Goal: Task Accomplishment & Management: Use online tool/utility

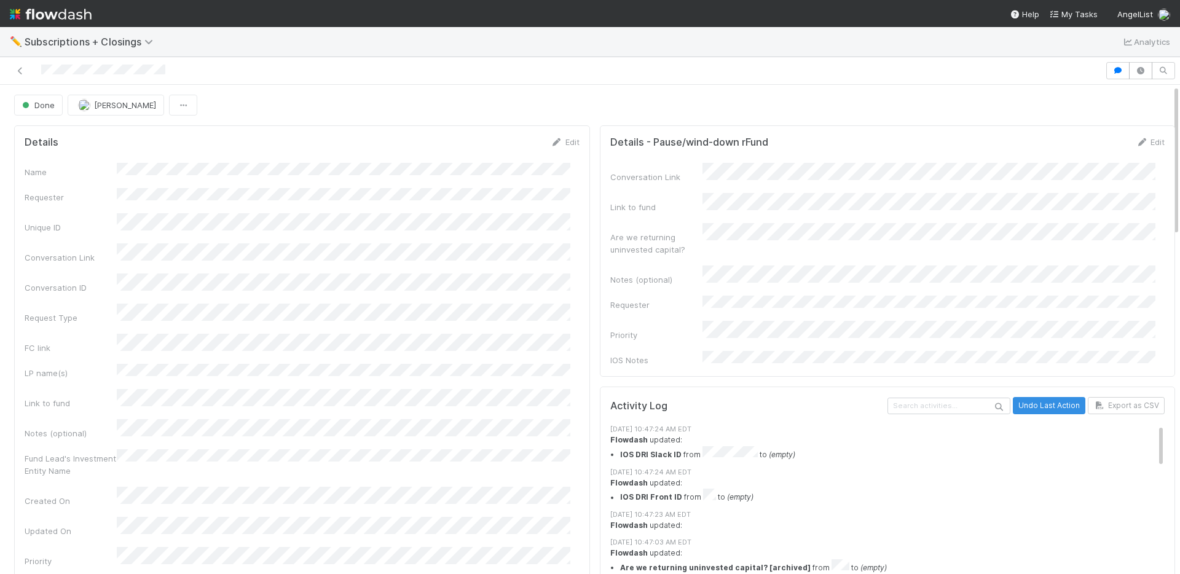
scroll to position [240, 536]
click at [1106, 64] on button "button" at bounding box center [1117, 70] width 23 height 17
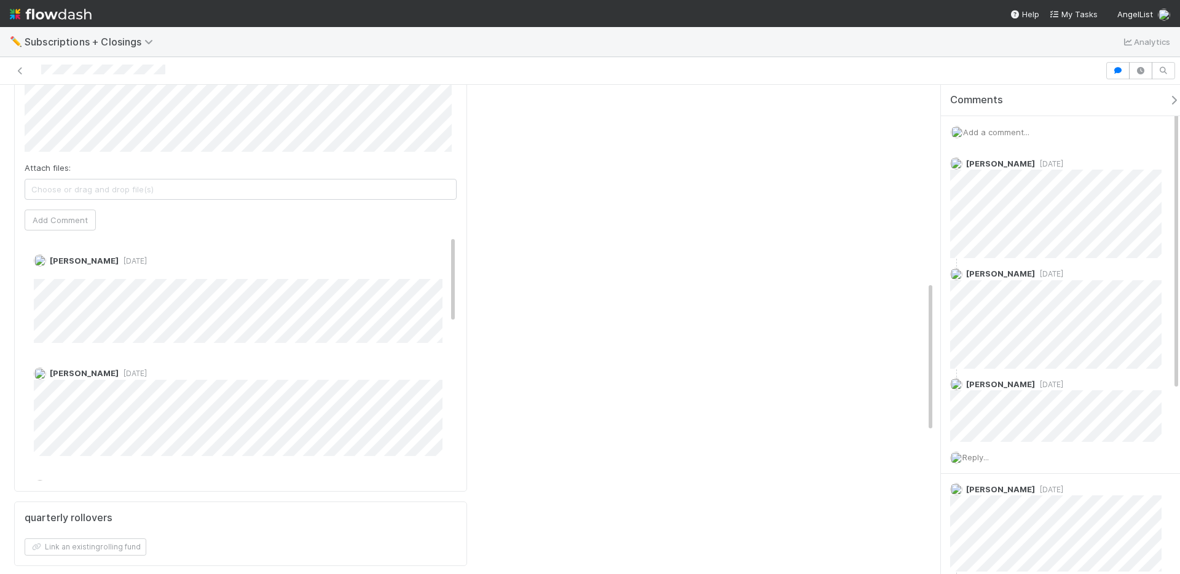
scroll to position [636, 0]
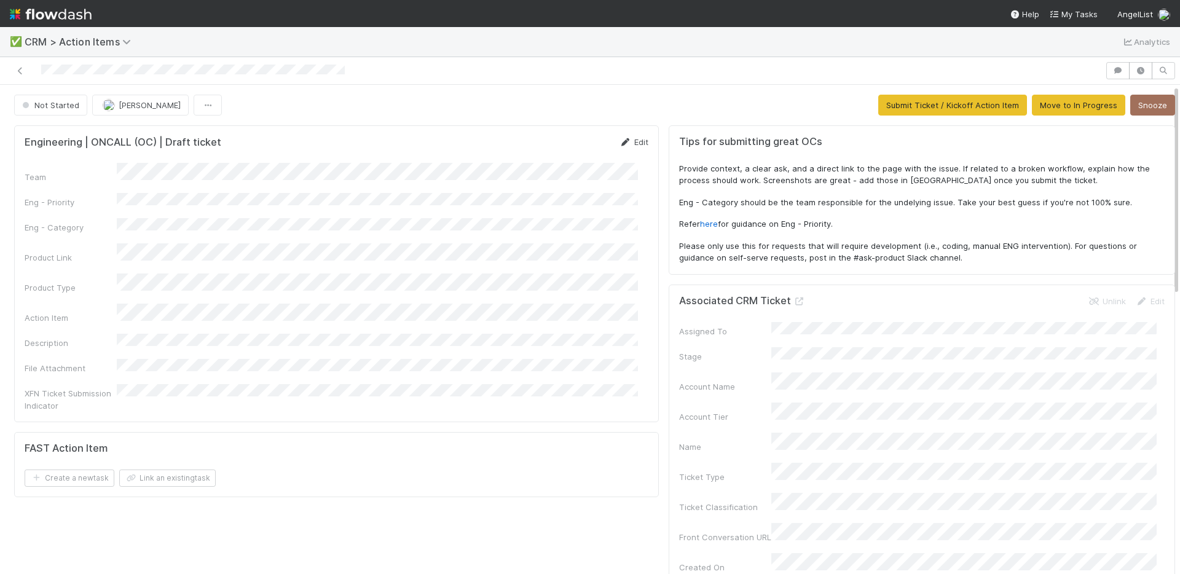
click at [630, 139] on link "Edit" at bounding box center [633, 142] width 29 height 10
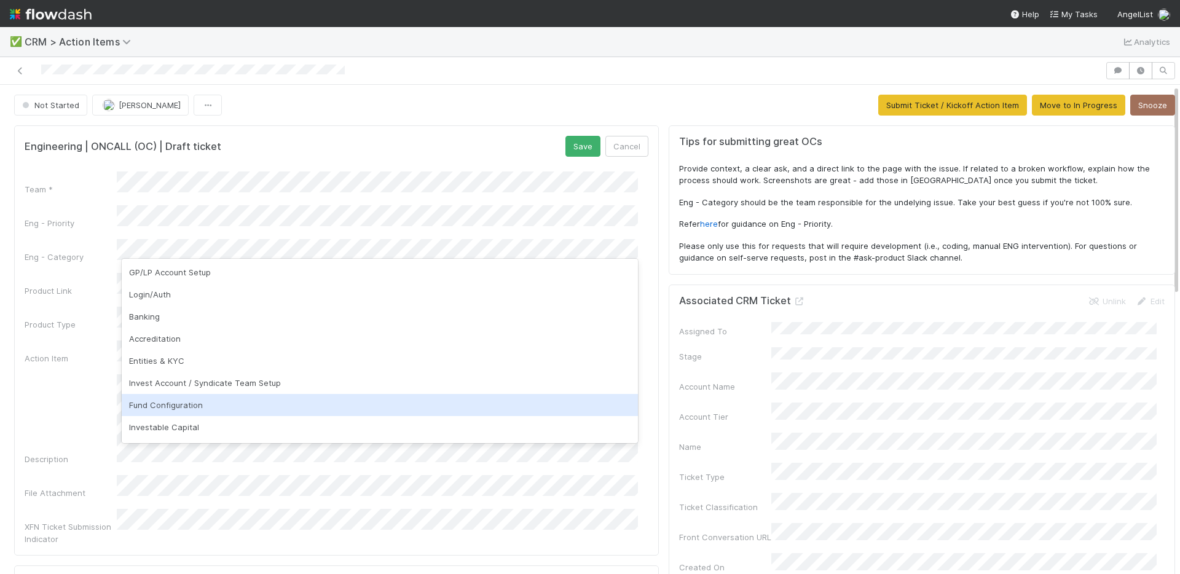
click at [275, 400] on div "Fund Configuration" at bounding box center [380, 405] width 516 height 22
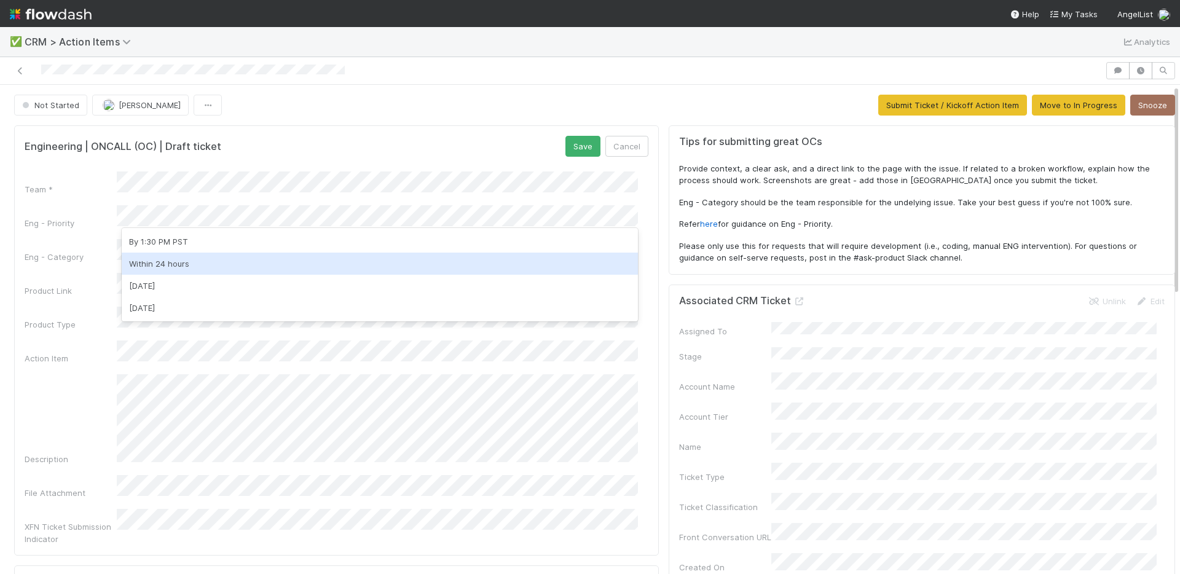
click at [345, 256] on div "Within 24 hours" at bounding box center [380, 264] width 516 height 22
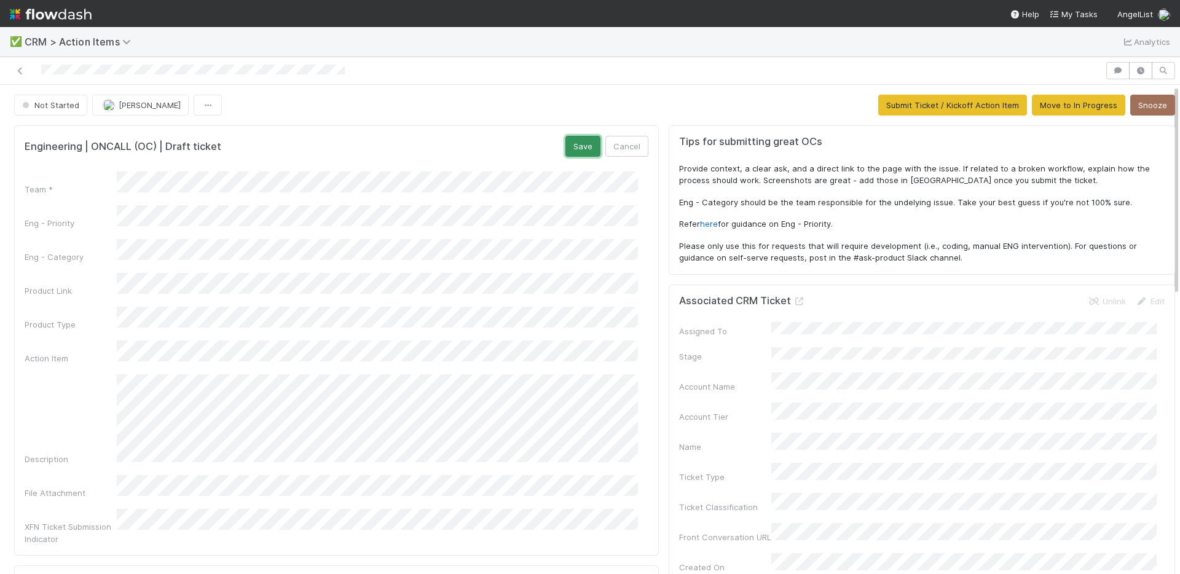
click at [565, 141] on button "Save" at bounding box center [582, 146] width 35 height 21
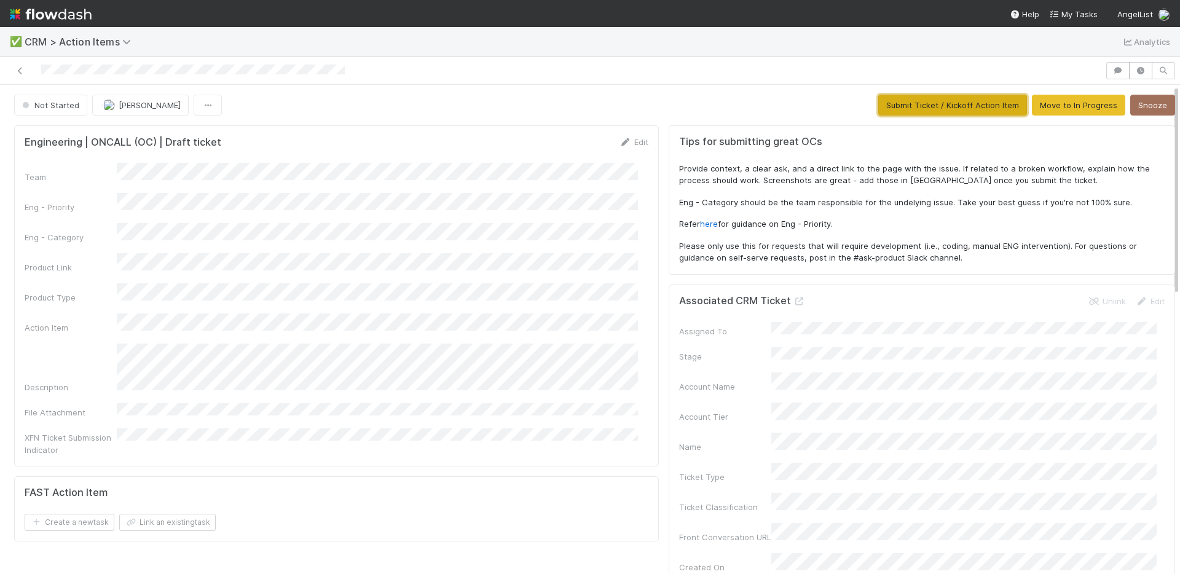
click at [893, 98] on button "Submit Ticket / Kickoff Action Item" at bounding box center [952, 105] width 149 height 21
